Goal: Information Seeking & Learning: Check status

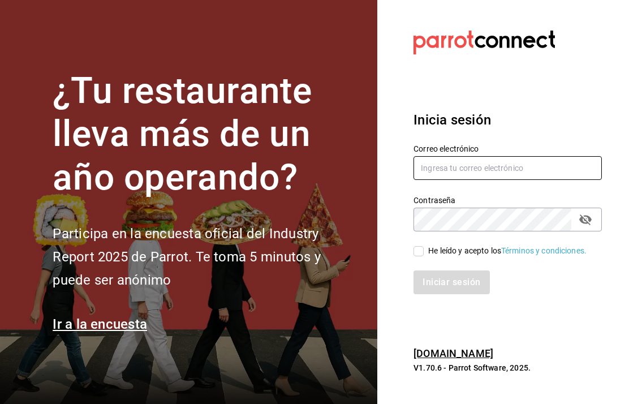
click at [542, 180] on input "text" at bounding box center [508, 168] width 189 height 24
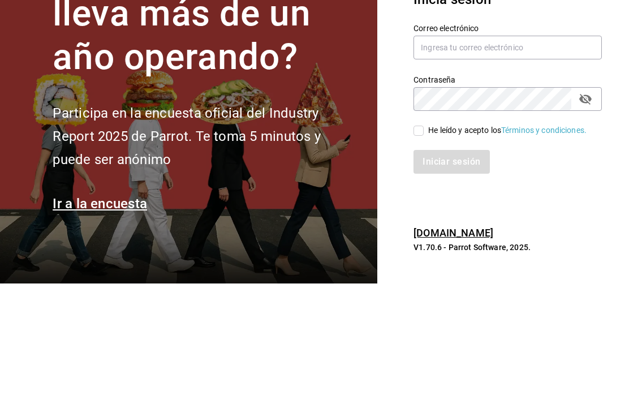
scroll to position [45, 0]
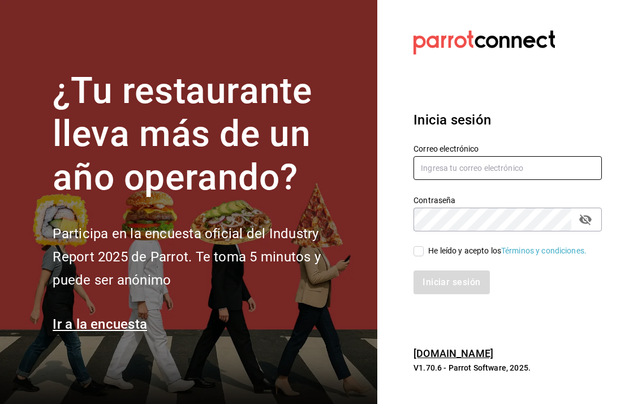
type input "multiusuario@cafemoreto.com"
click at [423, 246] on input "He leído y acepto los Términos y condiciones." at bounding box center [419, 251] width 10 height 10
checkbox input "true"
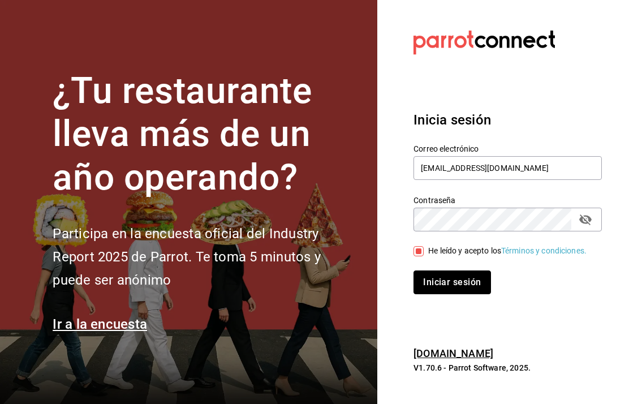
click at [450, 271] on button "Iniciar sesión" at bounding box center [452, 283] width 77 height 24
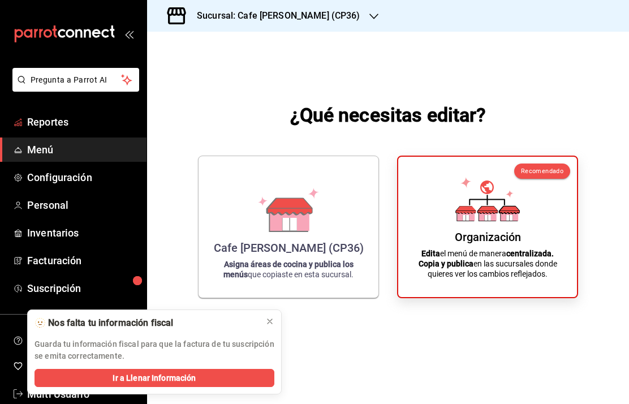
click at [47, 123] on span "Reportes" at bounding box center [82, 121] width 110 height 15
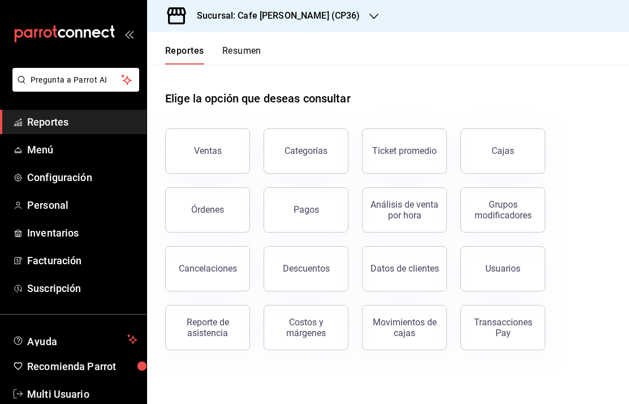
click at [329, 12] on div "Sucursal: Cafe [PERSON_NAME] (CP36)" at bounding box center [269, 16] width 227 height 32
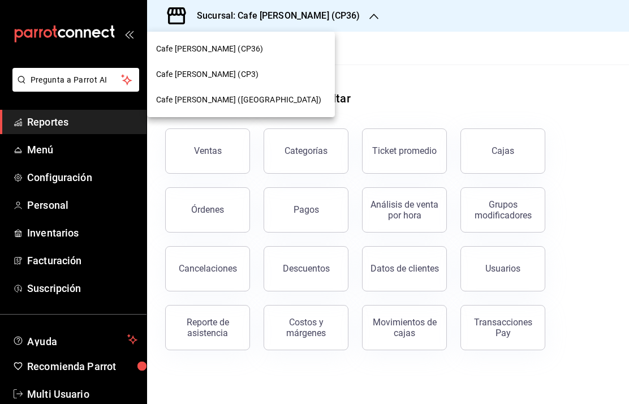
click at [240, 102] on span "Cafe [PERSON_NAME] ([GEOGRAPHIC_DATA])" at bounding box center [238, 100] width 165 height 12
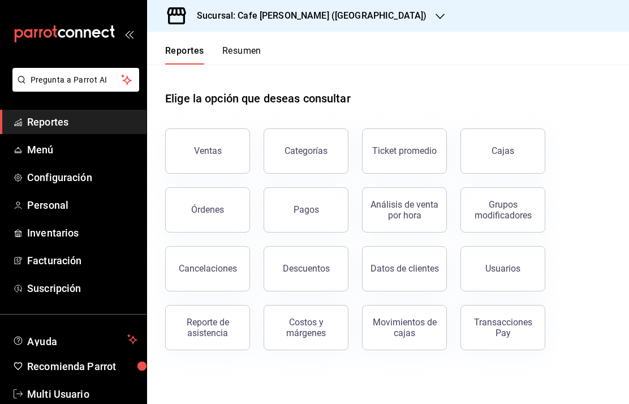
click at [503, 142] on link "Cajas" at bounding box center [503, 151] width 85 height 45
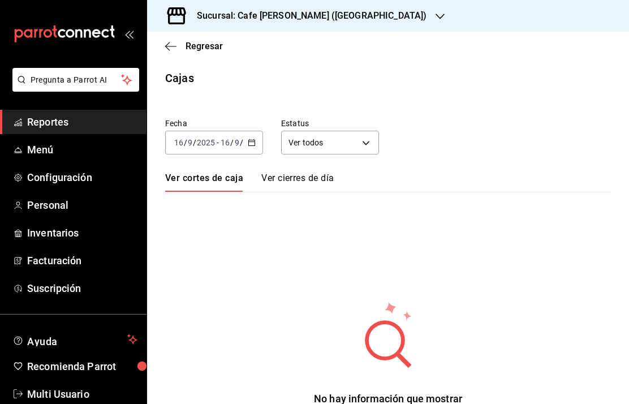
click at [237, 143] on input "9" at bounding box center [237, 142] width 6 height 9
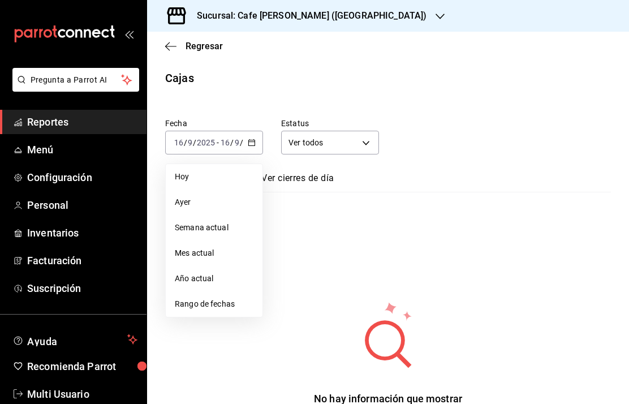
click at [200, 195] on li "Ayer" at bounding box center [214, 202] width 97 height 25
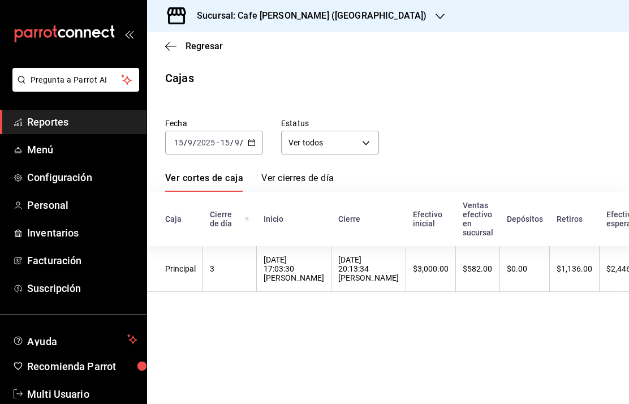
click at [42, 209] on span "Personal" at bounding box center [82, 205] width 110 height 15
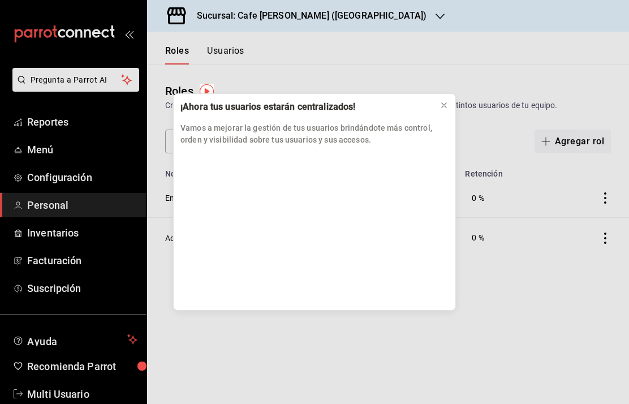
click at [443, 110] on div at bounding box center [444, 105] width 9 height 11
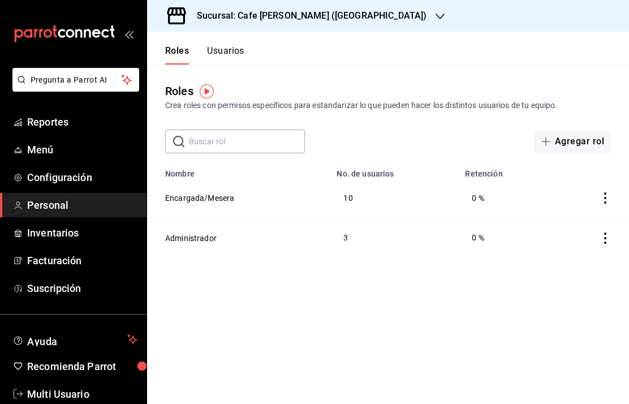
click at [235, 47] on button "Usuarios" at bounding box center [225, 54] width 37 height 19
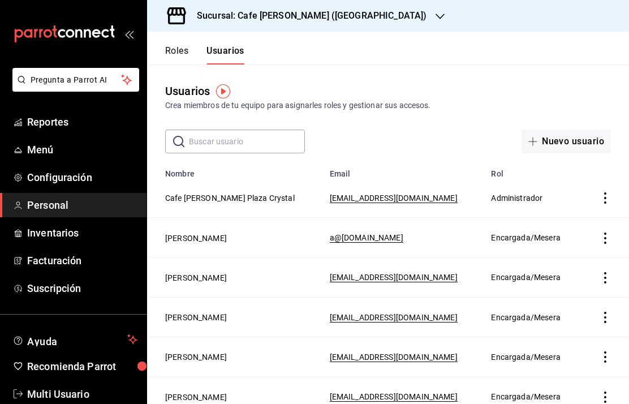
click at [180, 49] on button "Roles" at bounding box center [176, 54] width 23 height 19
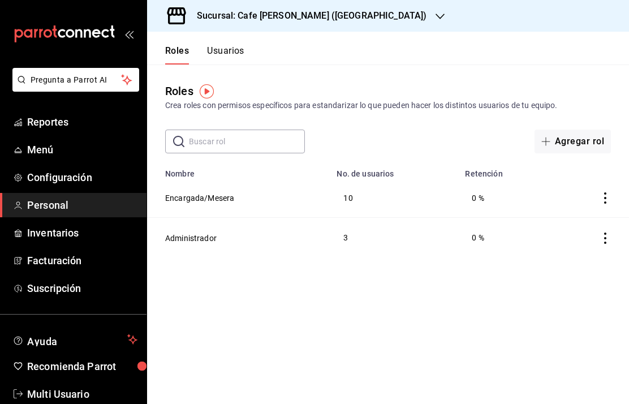
click at [54, 122] on span "Reportes" at bounding box center [82, 121] width 110 height 15
